Goal: Task Accomplishment & Management: Use online tool/utility

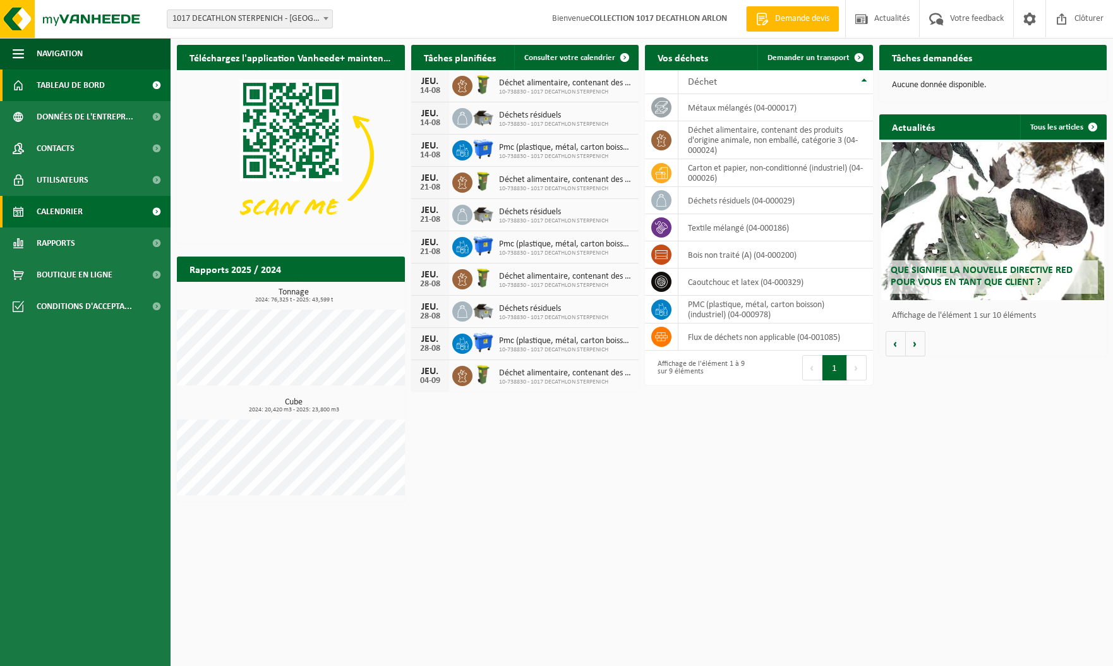
click at [73, 216] on span "Calendrier" at bounding box center [60, 212] width 46 height 32
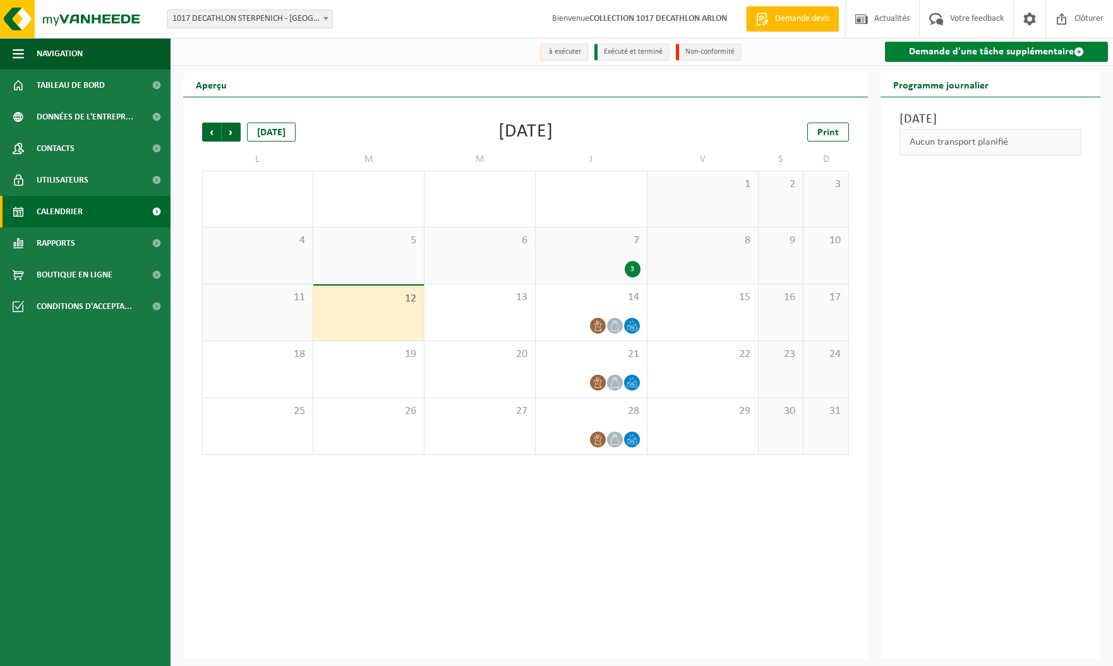
click at [1000, 54] on link "Demande d'une tâche supplémentaire" at bounding box center [996, 52] width 223 height 20
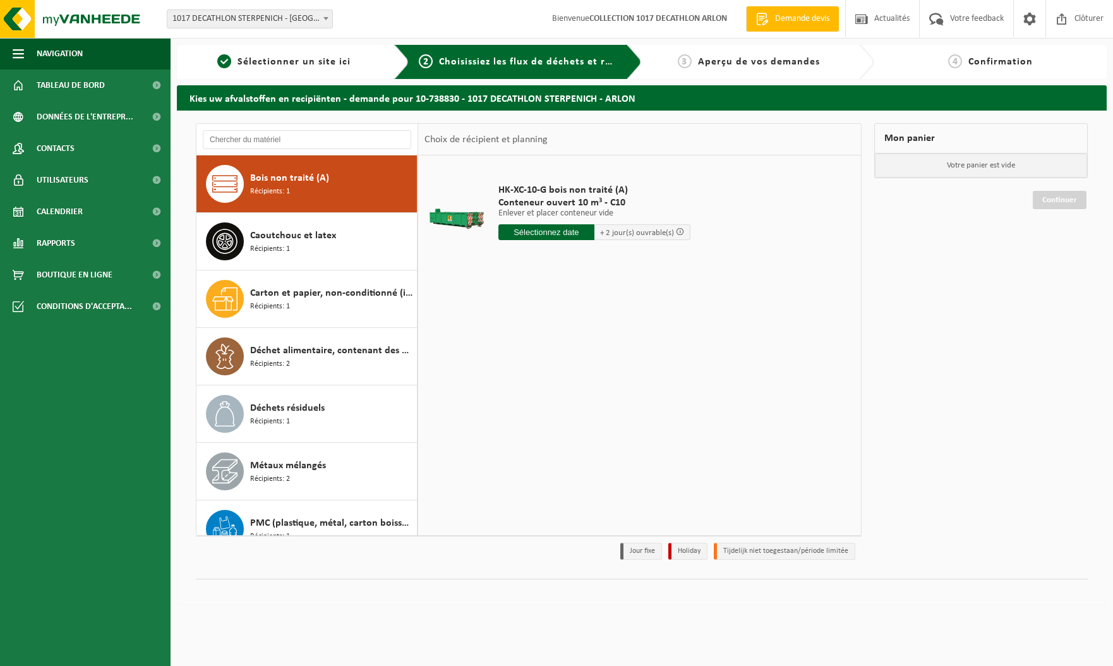
click at [909, 287] on div "Mon panier Votre panier est vide Continuer" at bounding box center [981, 344] width 226 height 443
click at [309, 358] on div "Déchet alimentaire, contenant des produits d'origine animale, non emballé, caté…" at bounding box center [332, 356] width 164 height 38
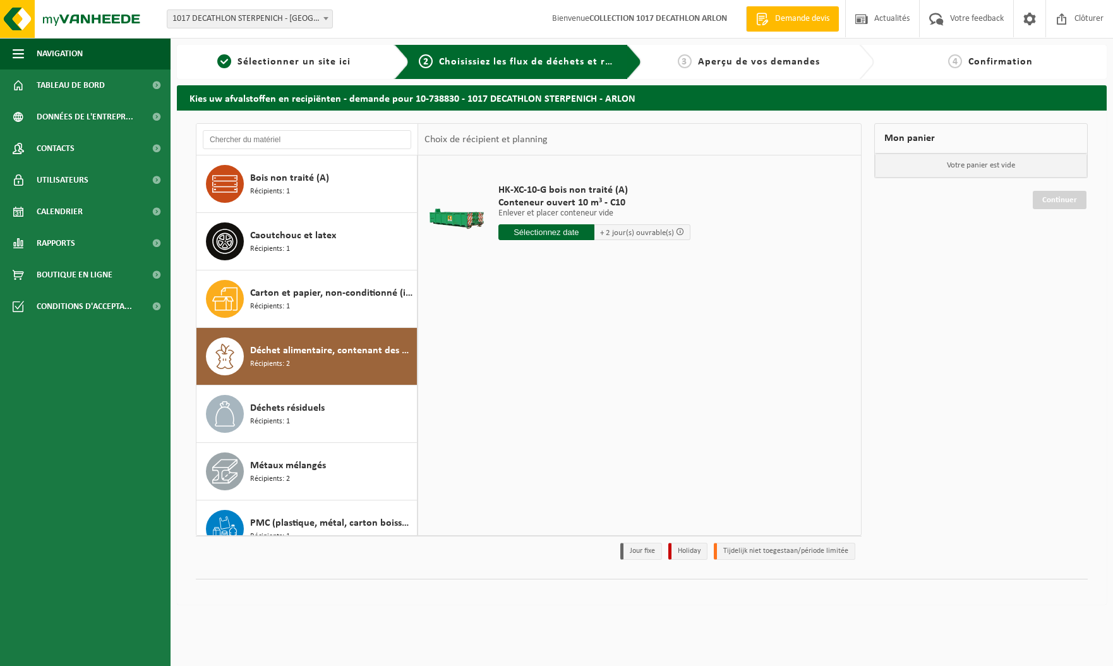
scroll to position [78, 0]
